Goal: Use online tool/utility: Use online tool/utility

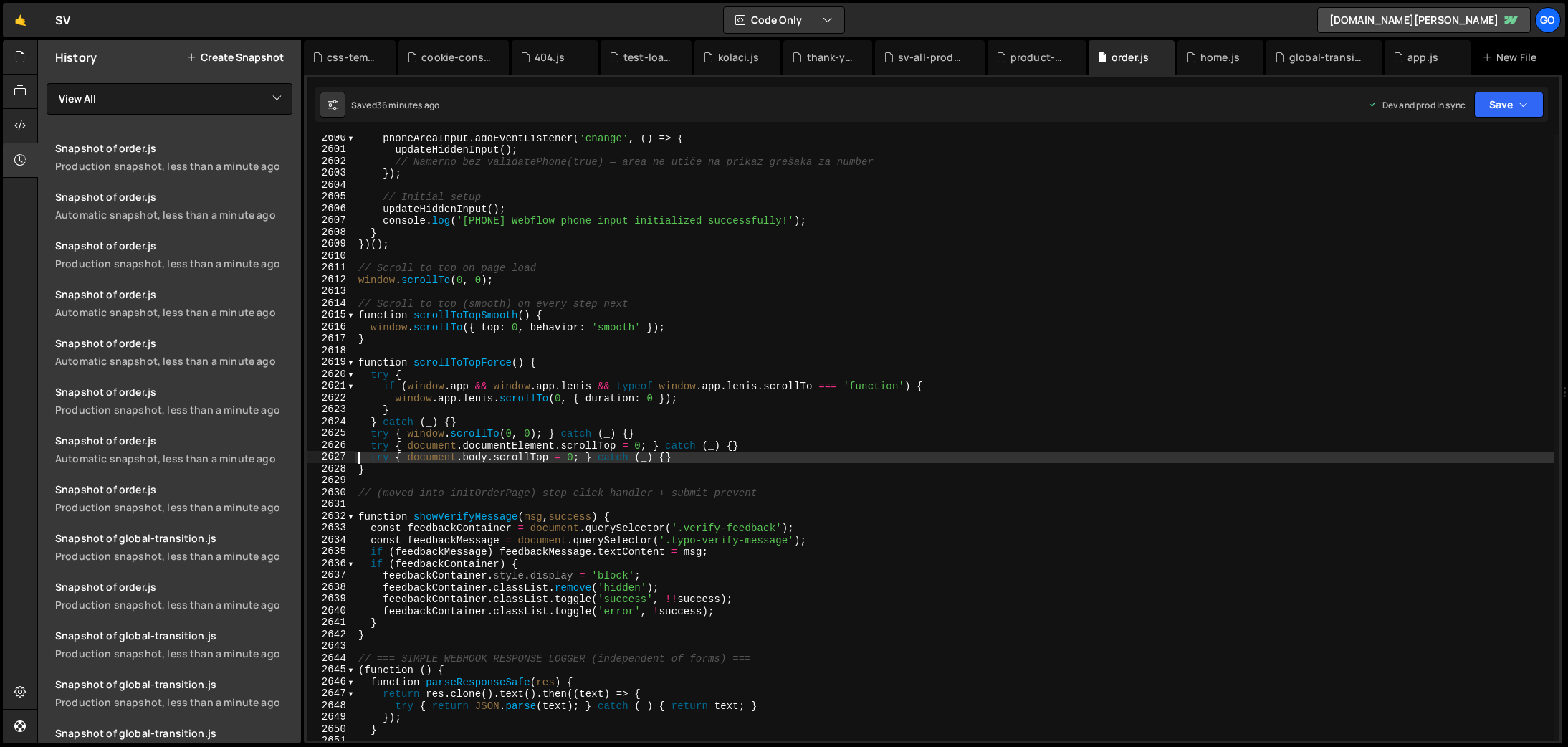
scroll to position [22884, 0]
click at [846, 380] on div "phoneAreaInput . addEventListener ( 'change' , ( ) => { updateHiddenInput ( ) ;…" at bounding box center [954, 446] width 1198 height 629
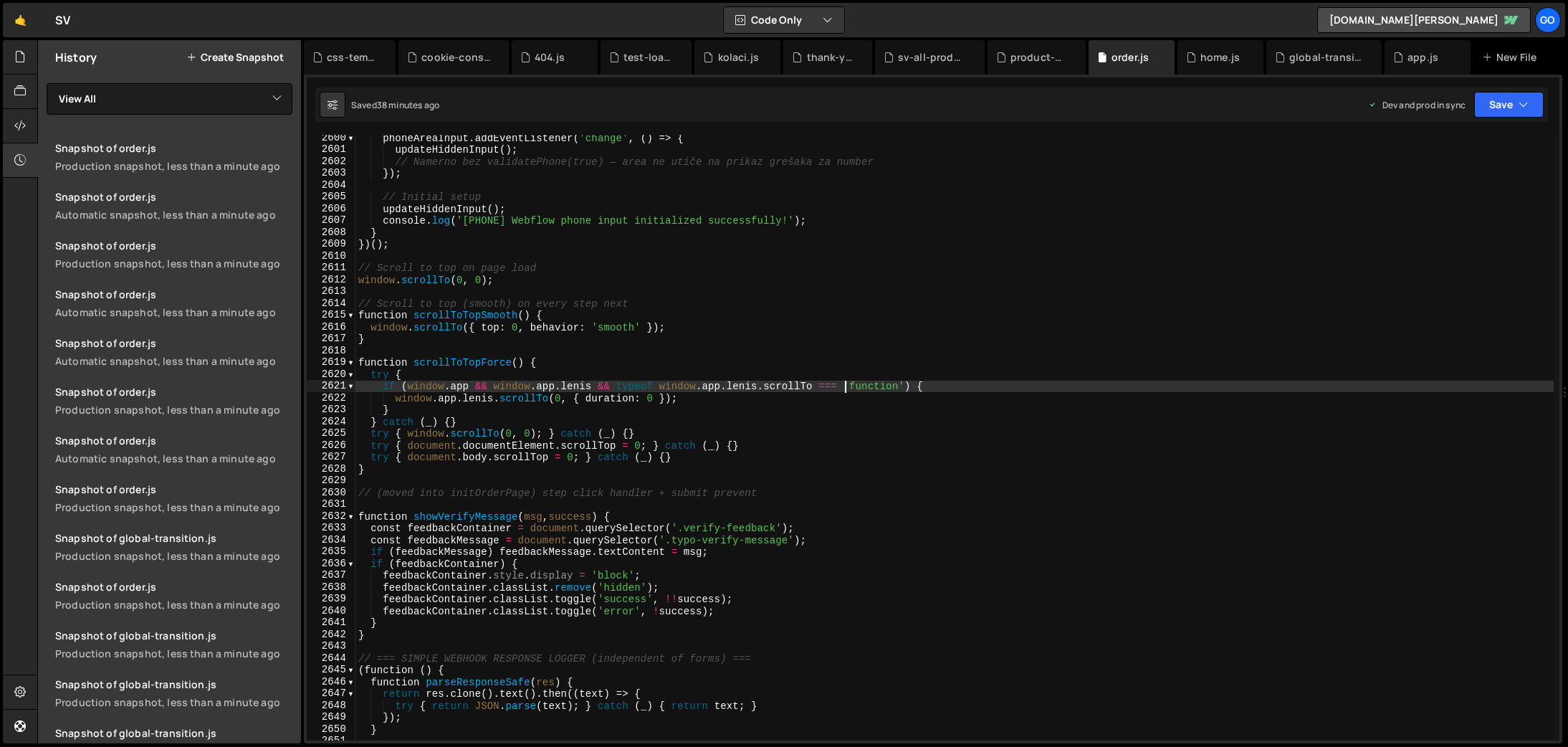
type textarea "})();"
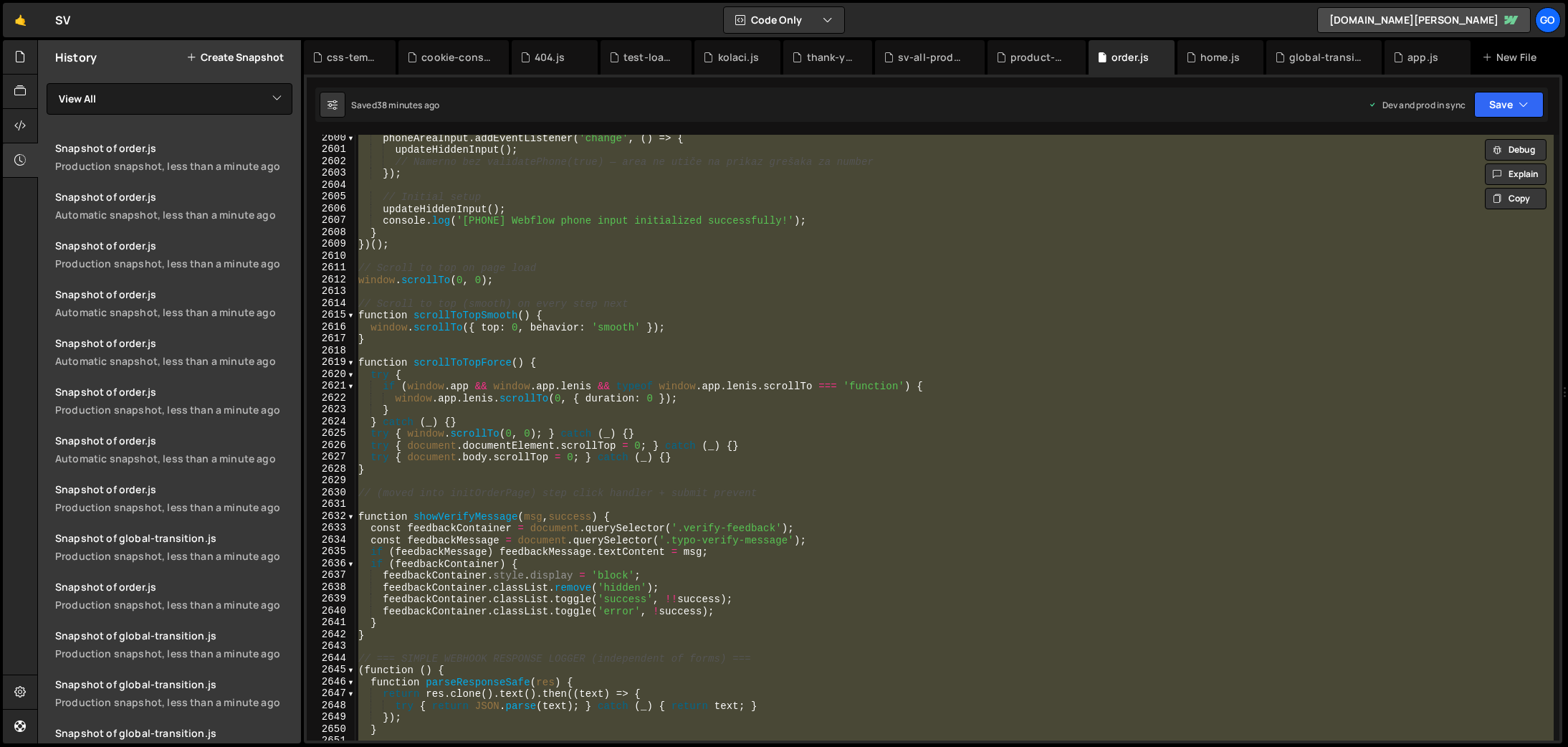
paste textarea
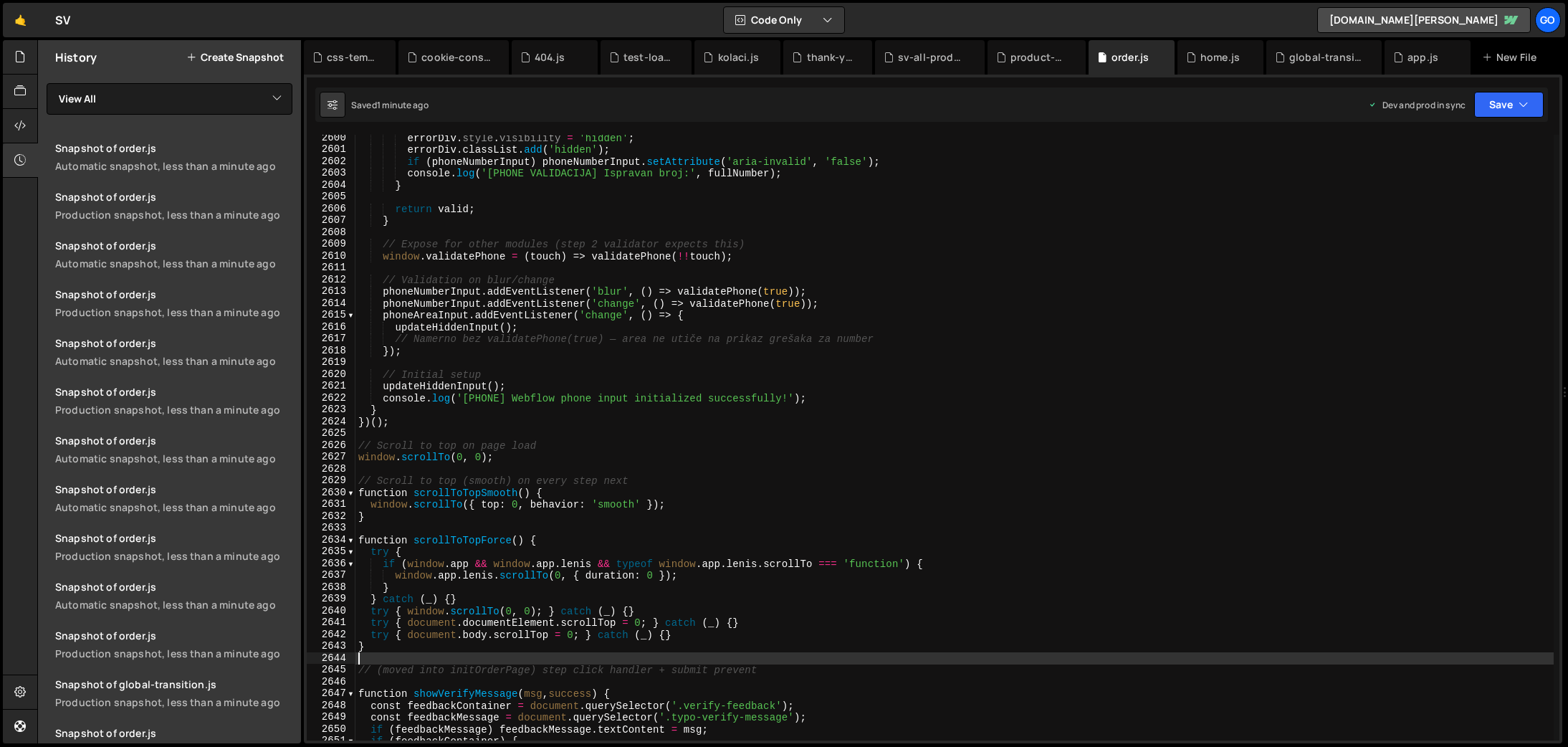
click at [692, 303] on div "errorDiv . style . visibility = 'hidden' ; errorDiv . classList . add ( 'hidden…" at bounding box center [954, 446] width 1198 height 629
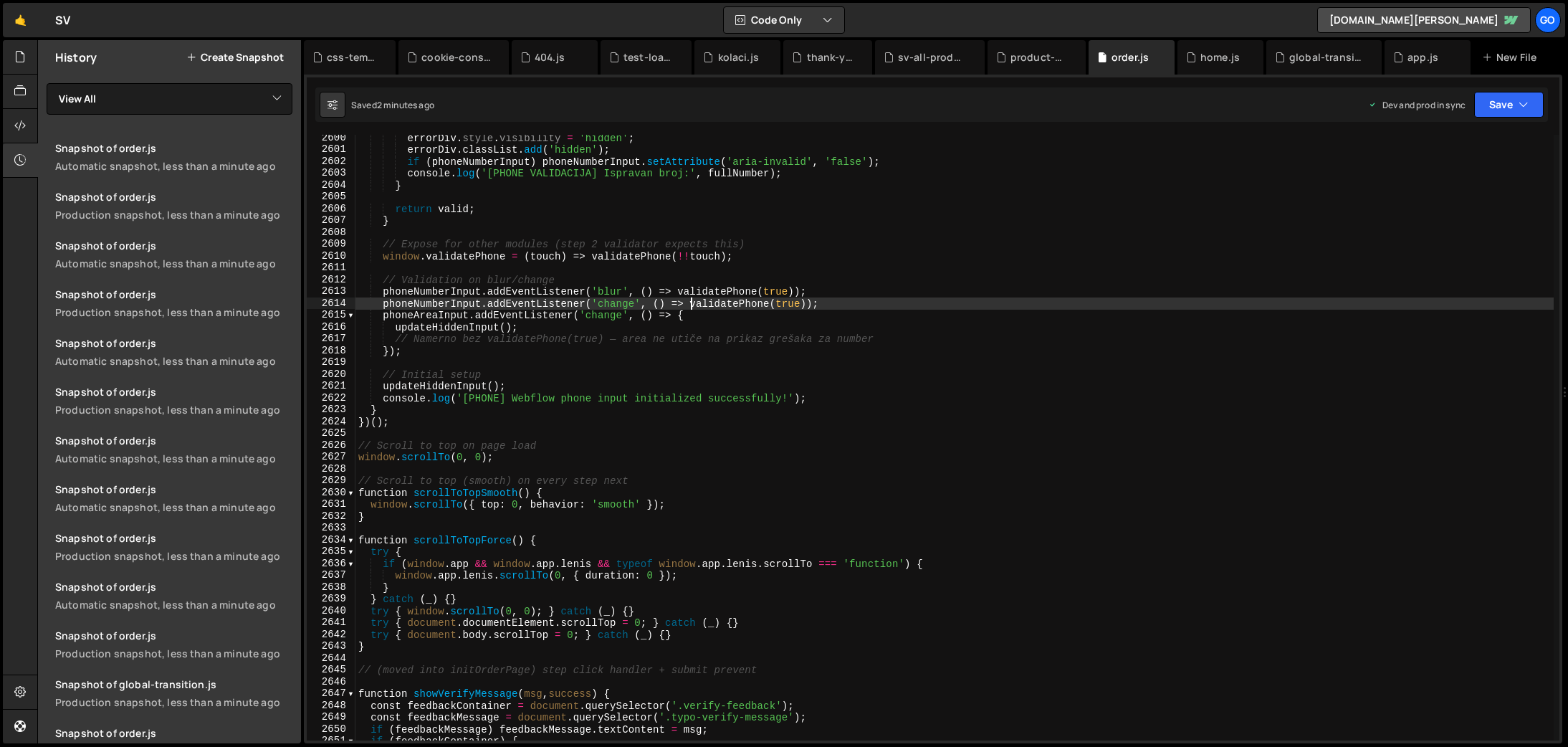
type textarea "})();"
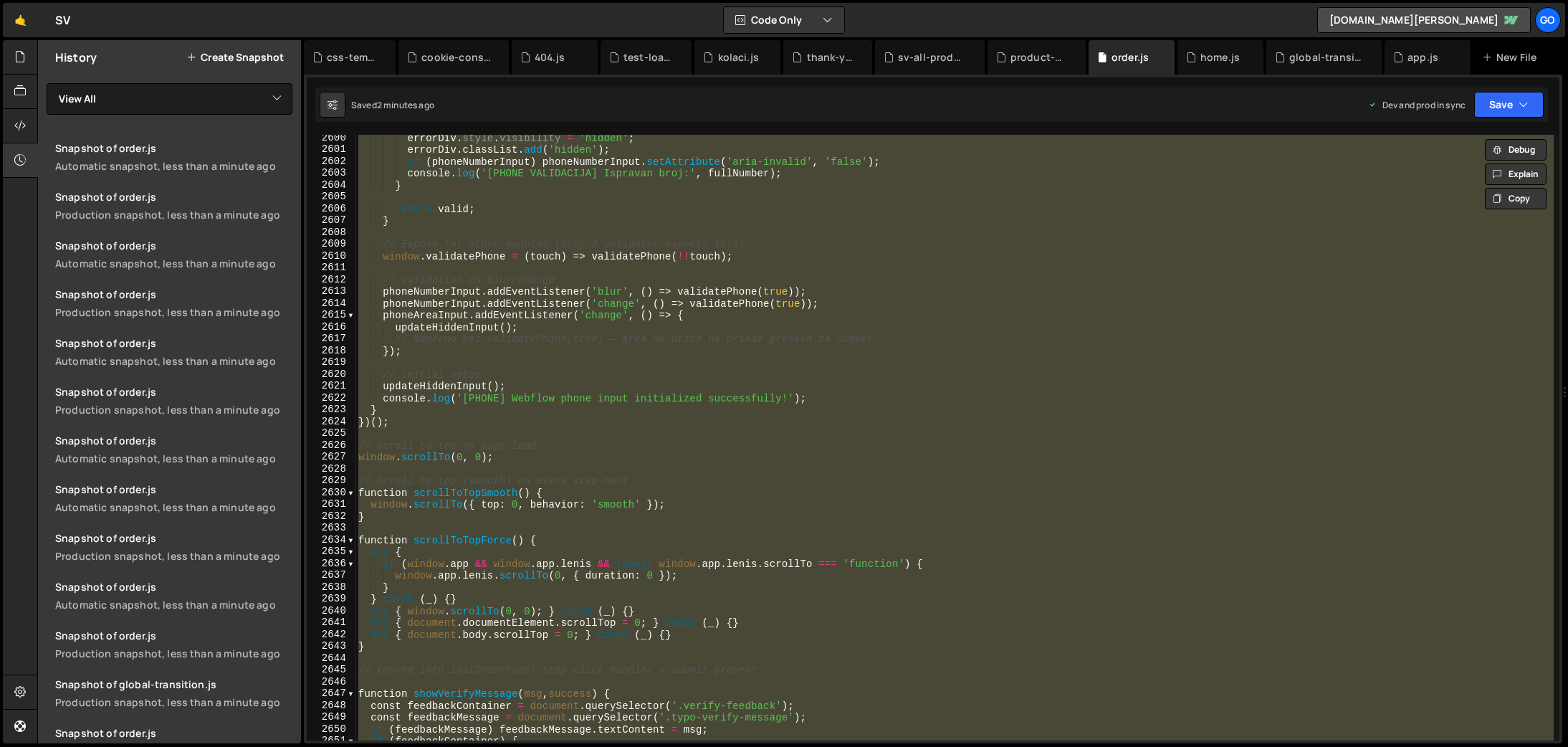
paste textarea
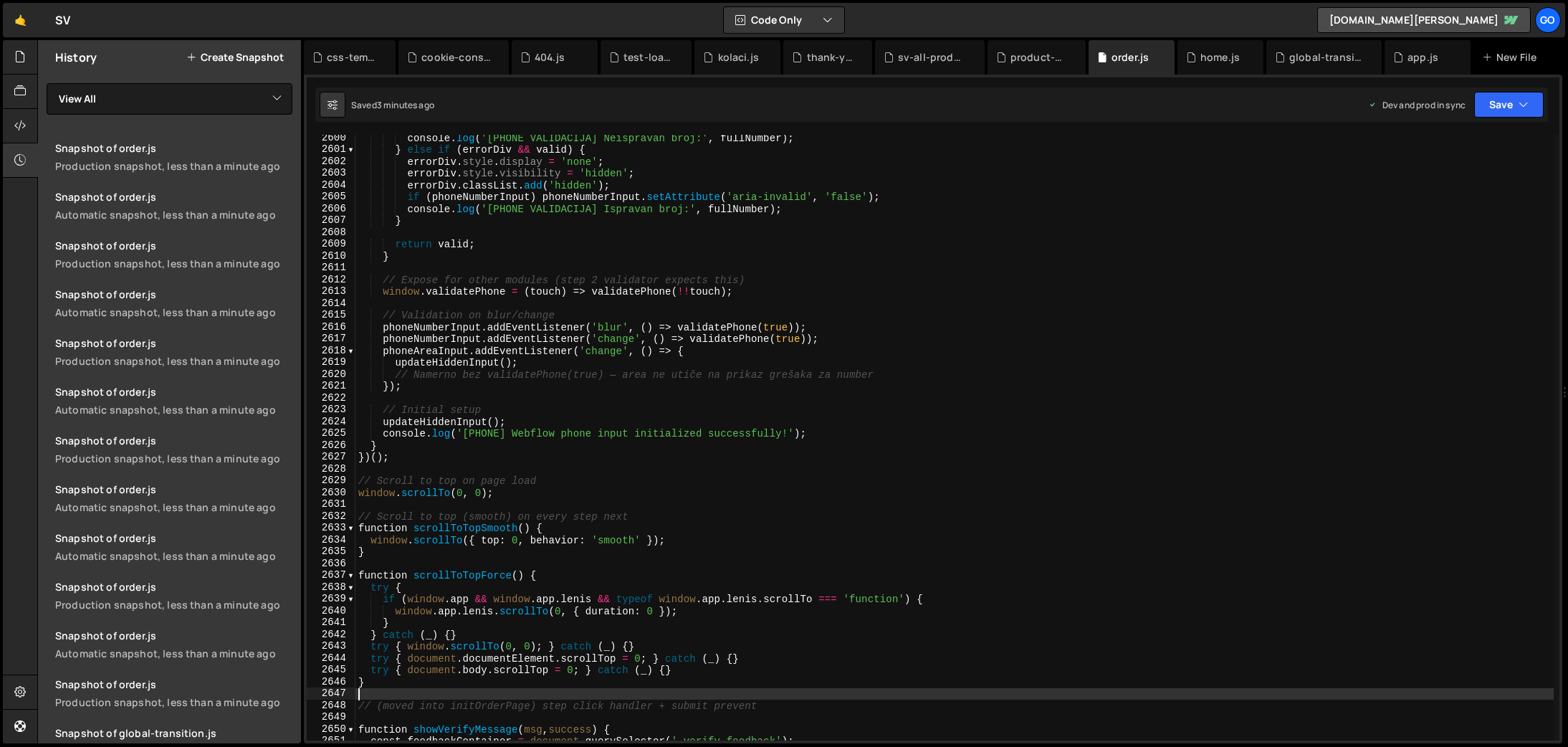
click at [630, 327] on div "console . log ( '[PHONE VALIDACIJA] Neispravan broj:' , fullNumber ) ; } else i…" at bounding box center [954, 446] width 1198 height 629
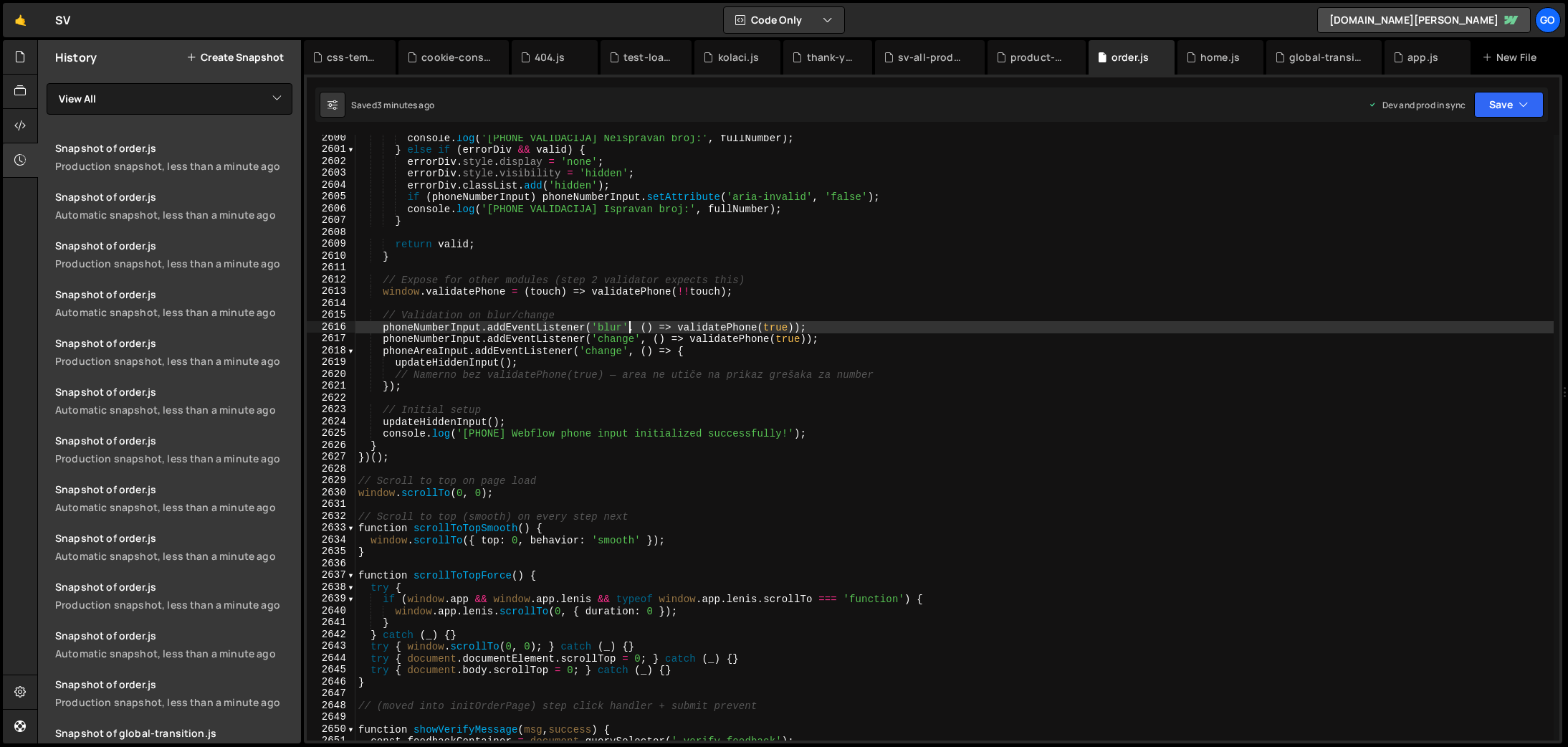
type textarea "})();"
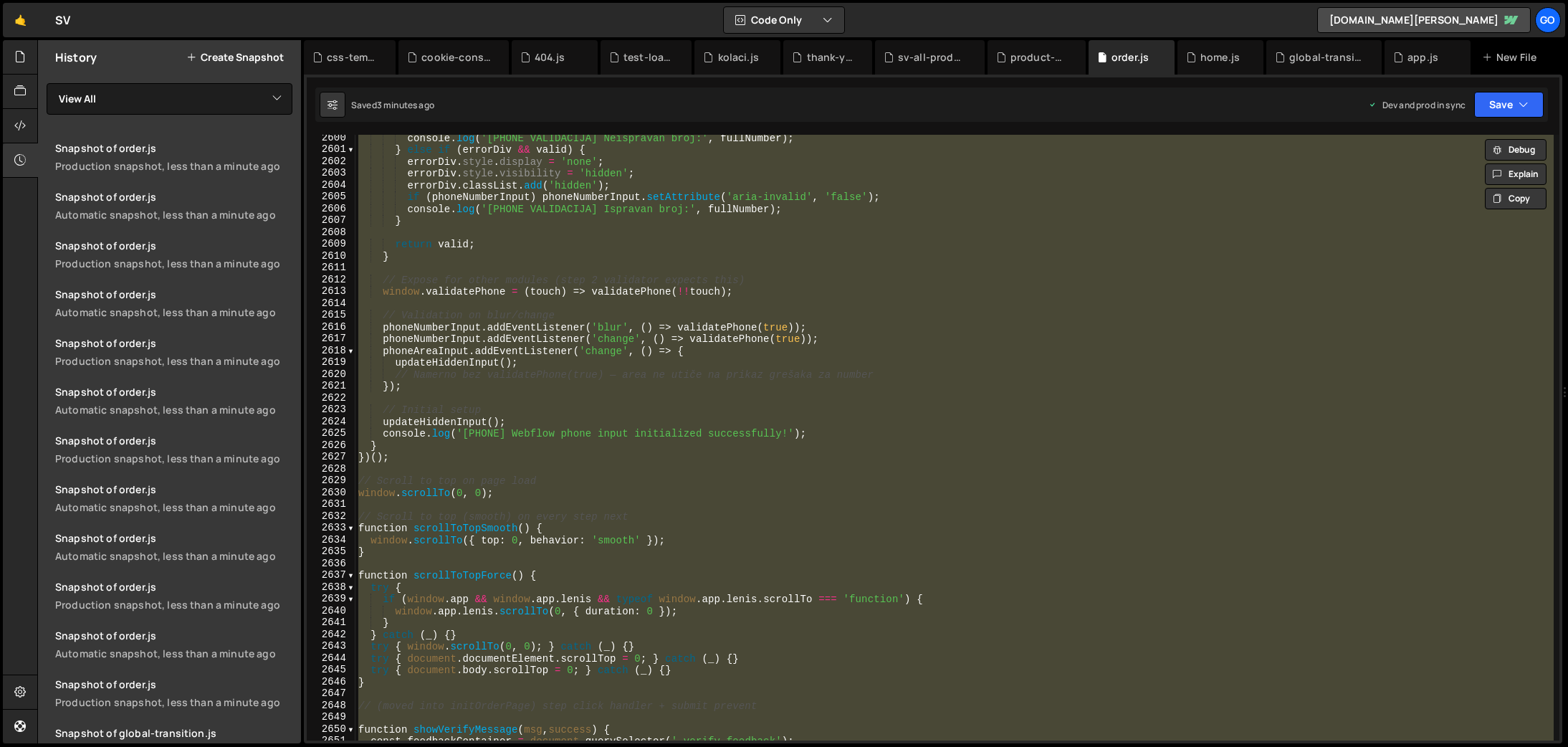
paste textarea
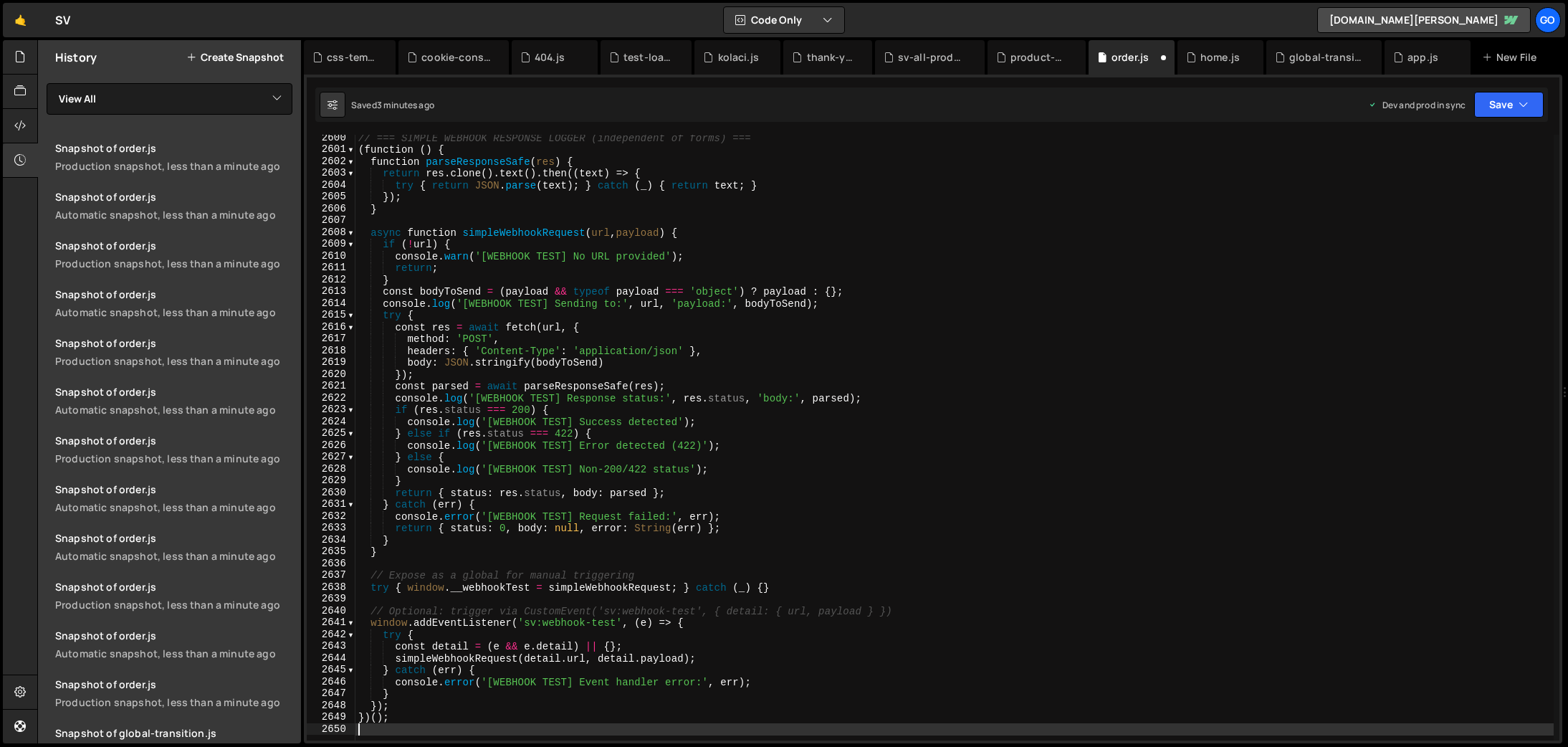
type textarea "try { window.scrollTo(0, 0); } catch (_) {}"
